Goal: Task Accomplishment & Management: Use online tool/utility

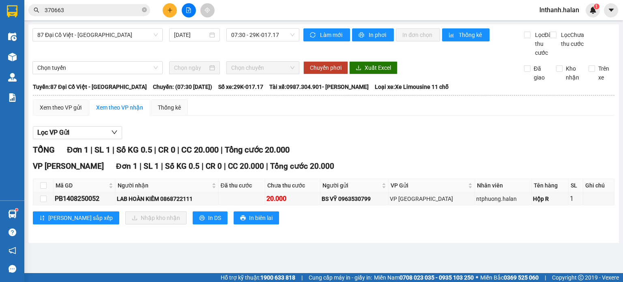
click at [17, 56] on div at bounding box center [12, 57] width 14 height 14
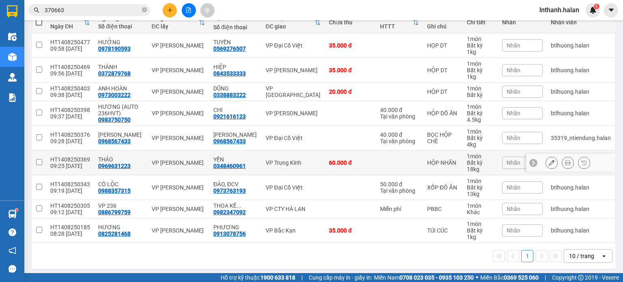
scroll to position [104, 0]
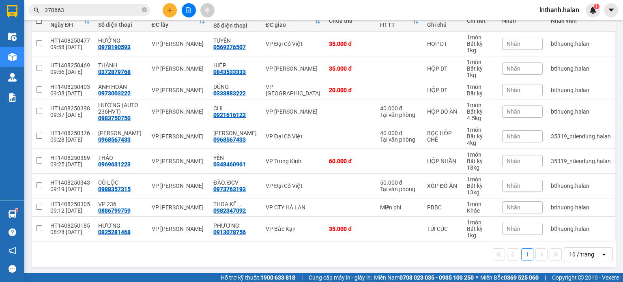
click at [570, 254] on div "10 / trang" at bounding box center [581, 254] width 25 height 8
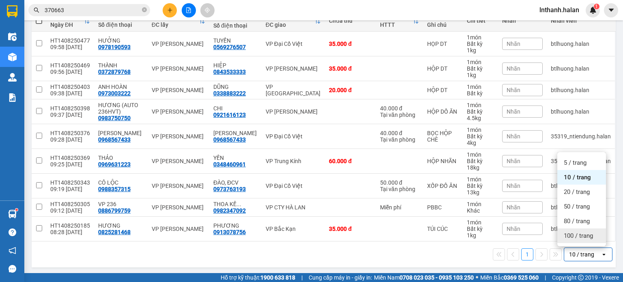
click at [569, 241] on div "100 / trang" at bounding box center [581, 235] width 49 height 15
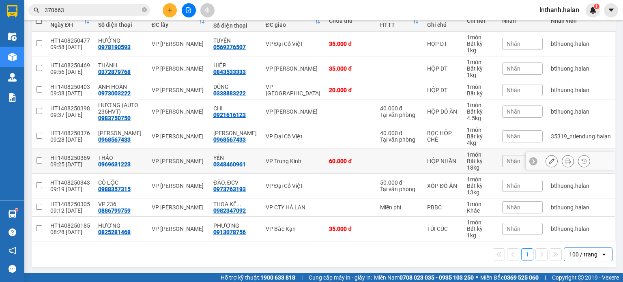
scroll to position [64, 0]
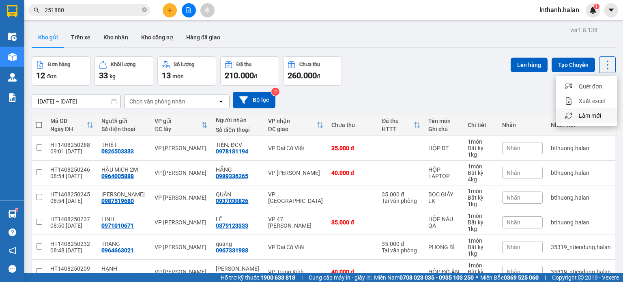
click at [587, 116] on span "Làm mới" at bounding box center [590, 116] width 22 height 8
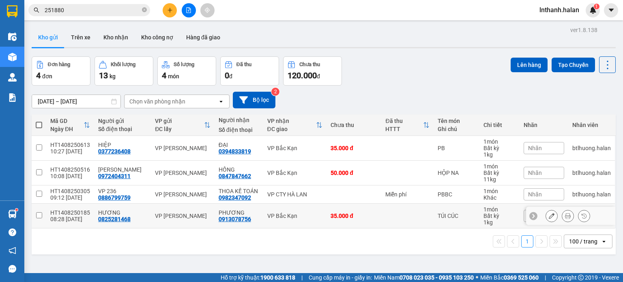
click at [279, 215] on div "VP Bắc Kạn" at bounding box center [295, 216] width 56 height 6
checkbox input "true"
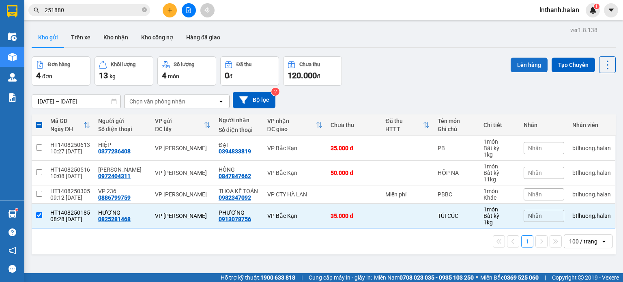
click at [531, 67] on button "Lên hàng" at bounding box center [529, 65] width 37 height 15
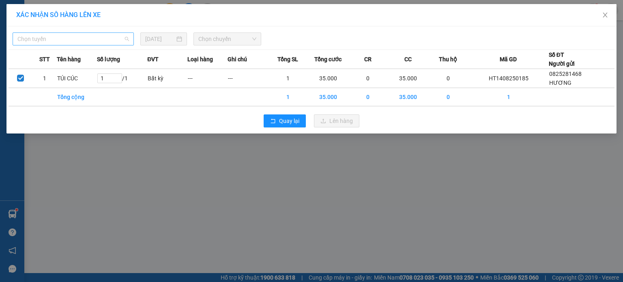
click at [93, 41] on span "Chọn tuyến" at bounding box center [73, 39] width 112 height 12
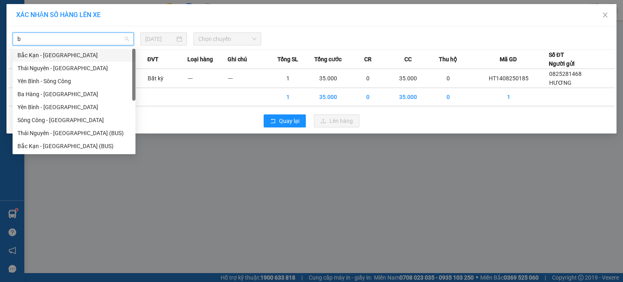
type input "bk"
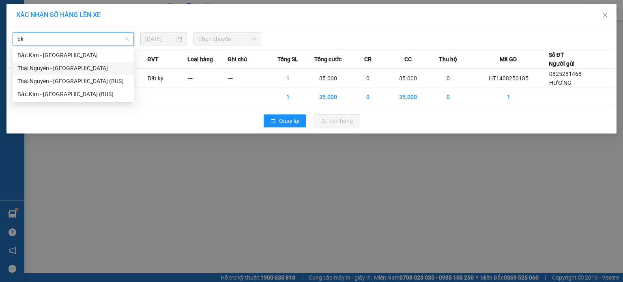
click at [79, 67] on div "Thái Nguyên - Bắc Kạn" at bounding box center [73, 68] width 112 height 9
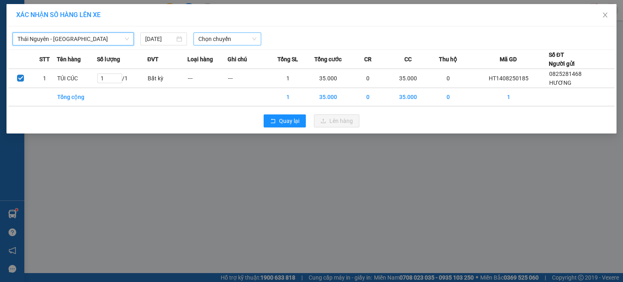
click at [230, 39] on span "Chọn chuyến" at bounding box center [227, 39] width 58 height 12
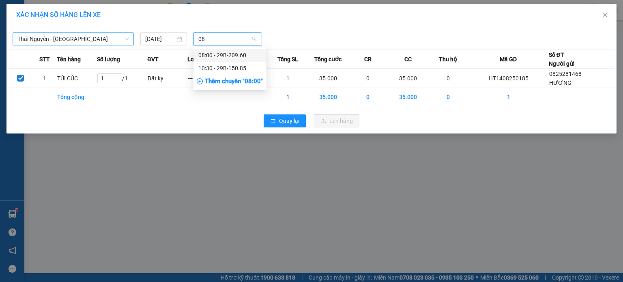
type input "08"
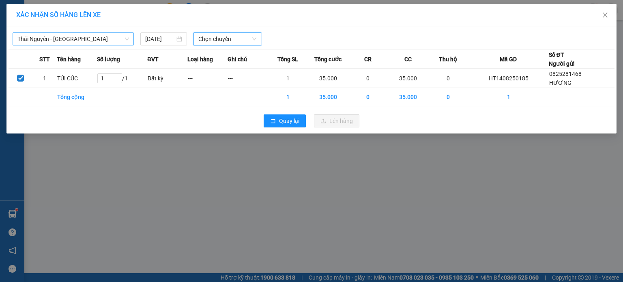
click at [230, 40] on span "Chọn chuyến" at bounding box center [227, 39] width 58 height 12
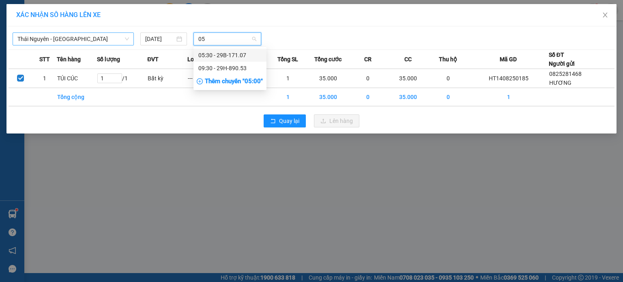
type input "053"
click at [222, 68] on div "09:30 - 29H-890.53" at bounding box center [229, 68] width 63 height 9
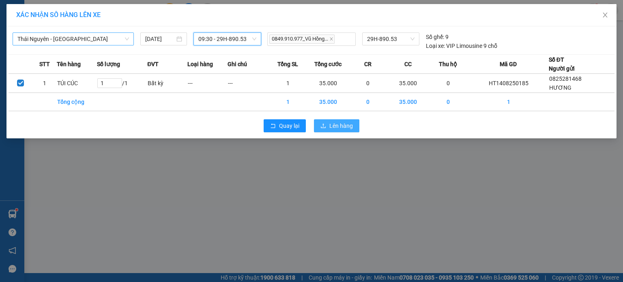
click at [337, 130] on button "Lên hàng" at bounding box center [336, 125] width 45 height 13
